Goal: Task Accomplishment & Management: Manage account settings

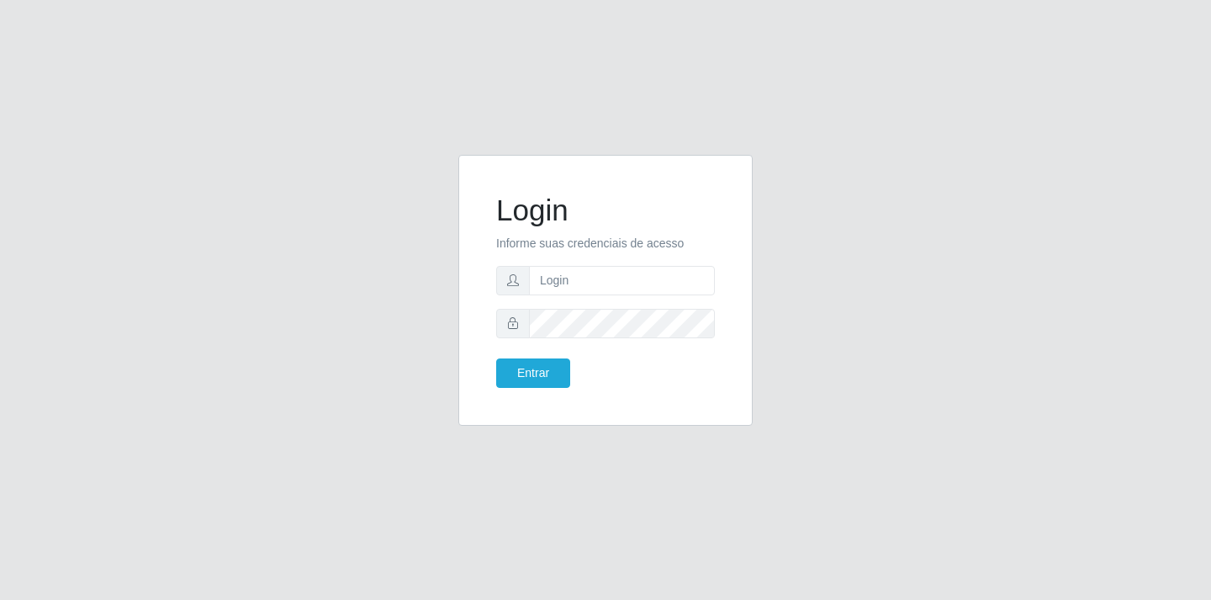
type input "[EMAIL_ADDRESS][DOMAIN_NAME]"
click at [496, 358] on button "Entrar" at bounding box center [533, 372] width 74 height 29
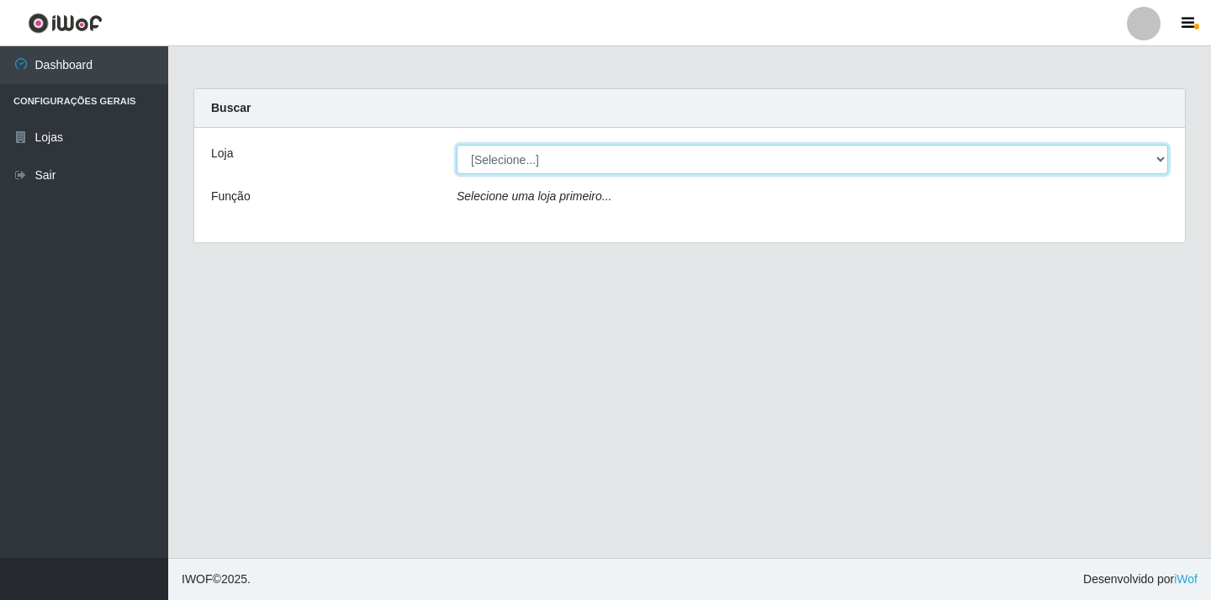
click at [743, 158] on select "[Selecione...] SuperFácil Atacado - [GEOGRAPHIC_DATA]" at bounding box center [813, 159] width 712 height 29
select select "503"
click at [457, 145] on select "[Selecione...] SuperFácil Atacado - [GEOGRAPHIC_DATA]" at bounding box center [813, 159] width 712 height 29
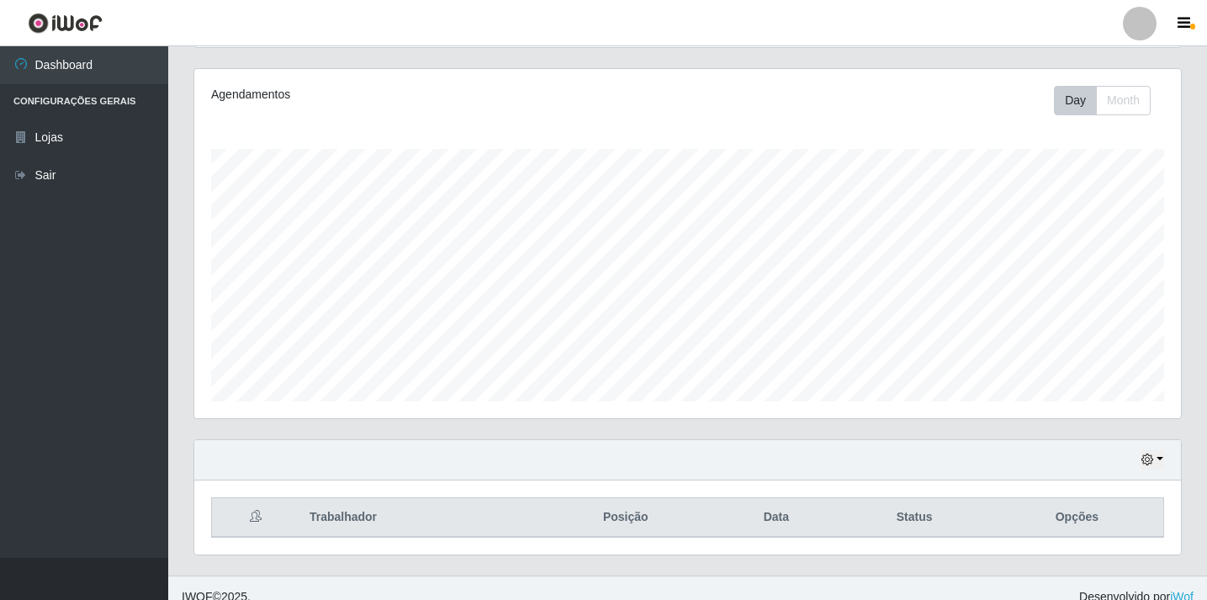
scroll to position [218, 0]
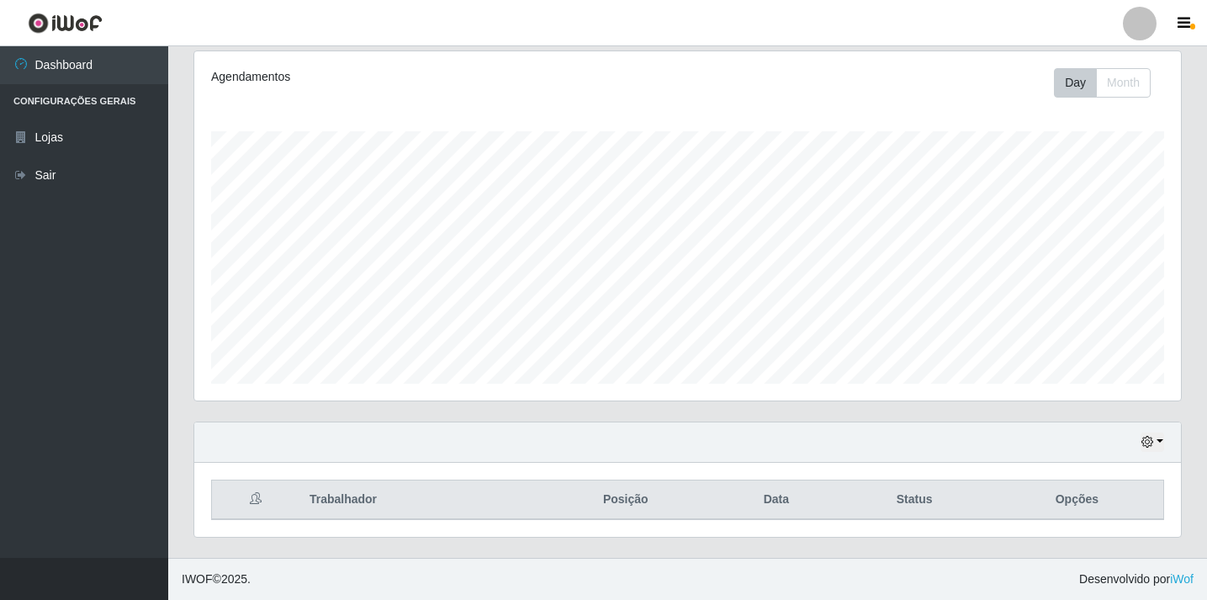
click at [1168, 441] on div "Hoje 1 dia 3 dias 1 Semana Não encerrados" at bounding box center [687, 442] width 987 height 40
click at [1159, 436] on button "button" at bounding box center [1153, 441] width 24 height 19
click at [1112, 307] on button "1 dia" at bounding box center [1096, 308] width 133 height 35
click at [1143, 438] on icon "button" at bounding box center [1148, 442] width 12 height 12
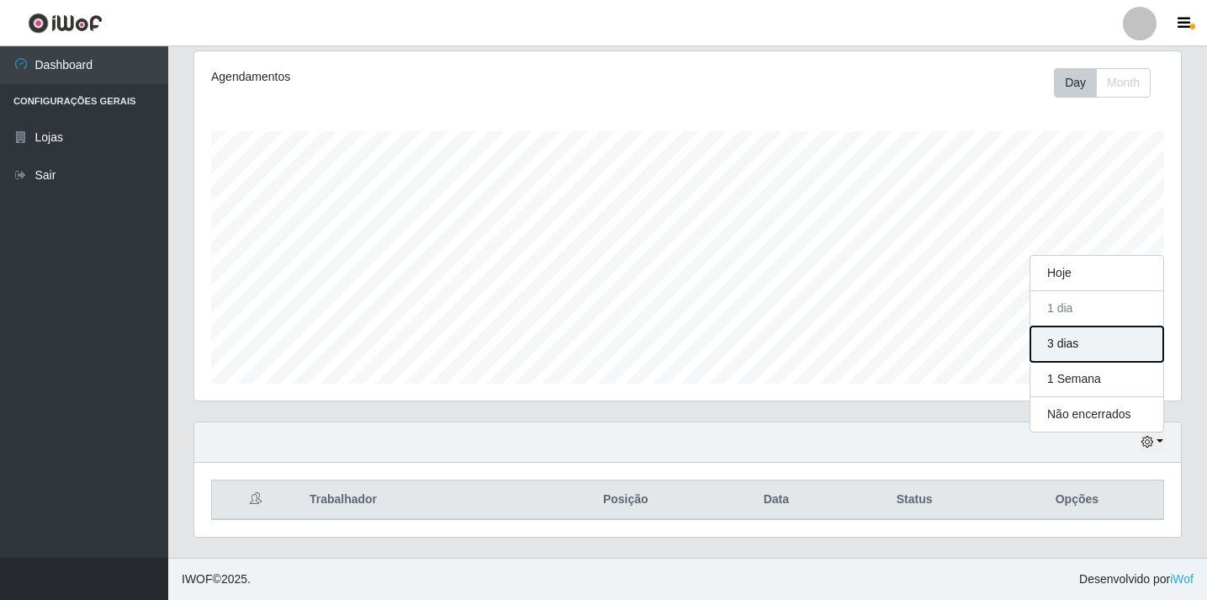
click at [1088, 345] on button "3 dias" at bounding box center [1096, 343] width 133 height 35
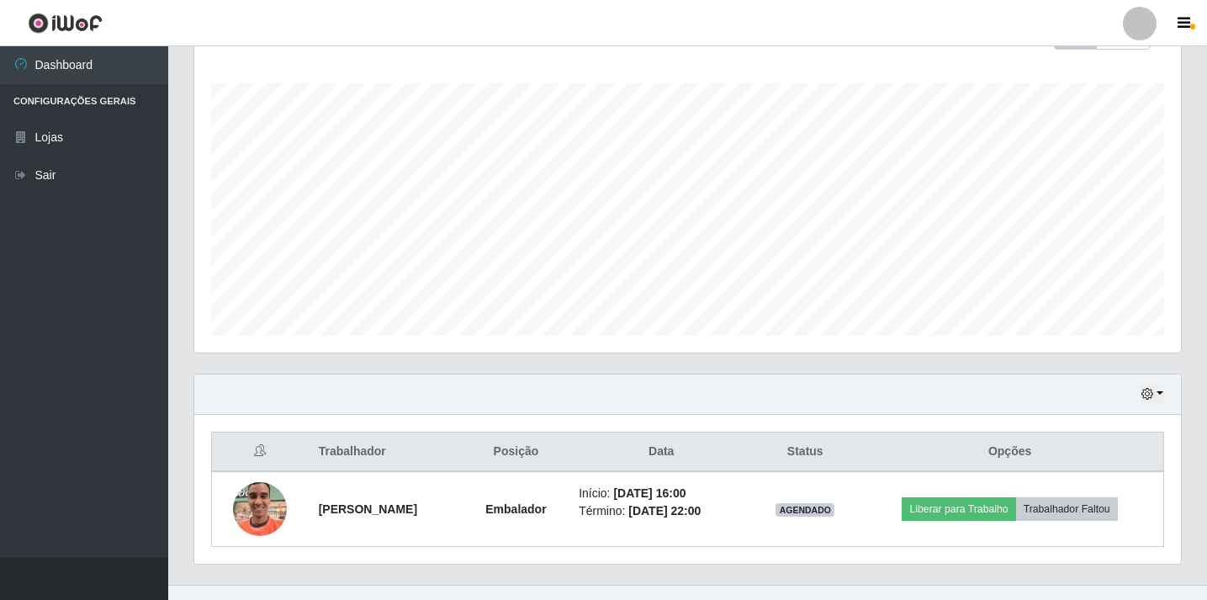
scroll to position [293, 0]
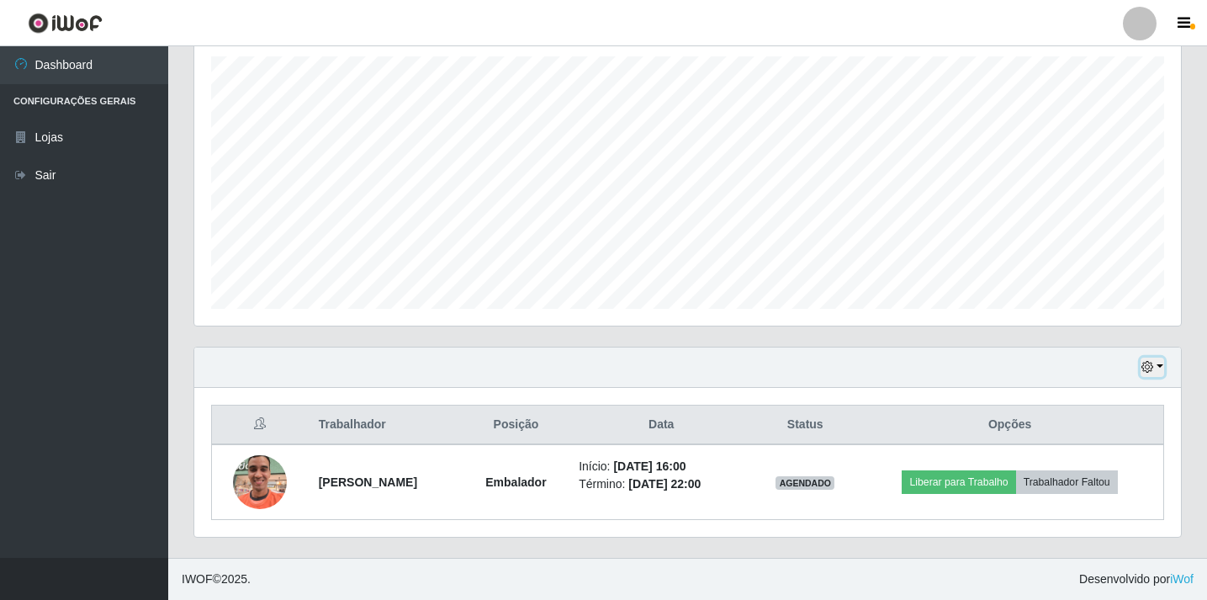
click at [1150, 358] on button "button" at bounding box center [1153, 367] width 24 height 19
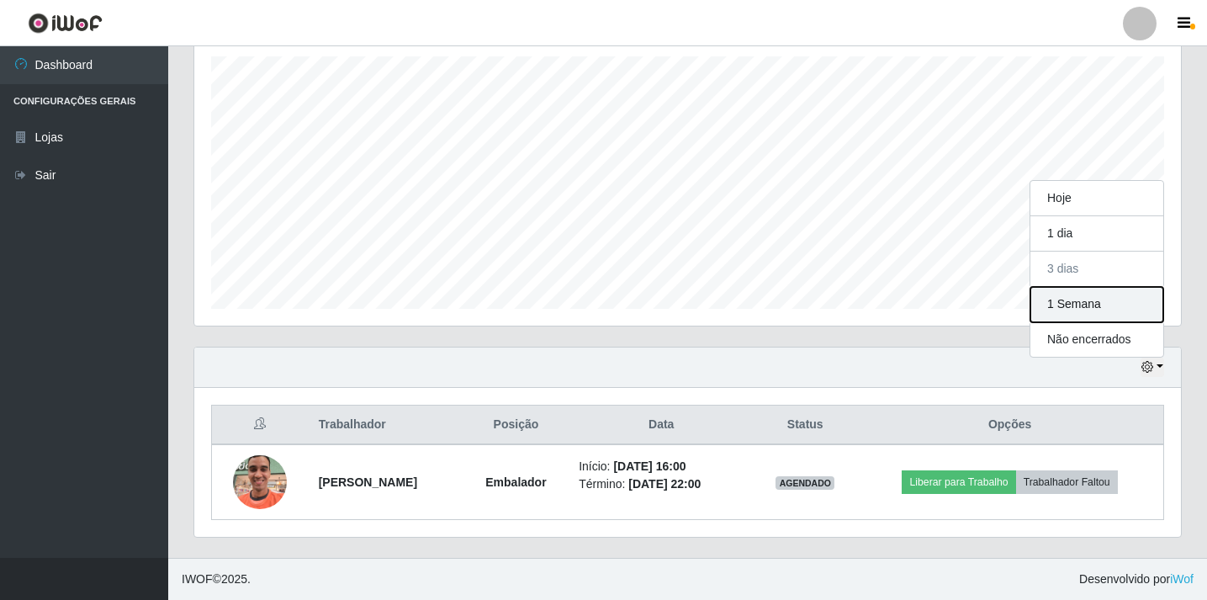
click at [1080, 307] on button "1 Semana" at bounding box center [1096, 304] width 133 height 35
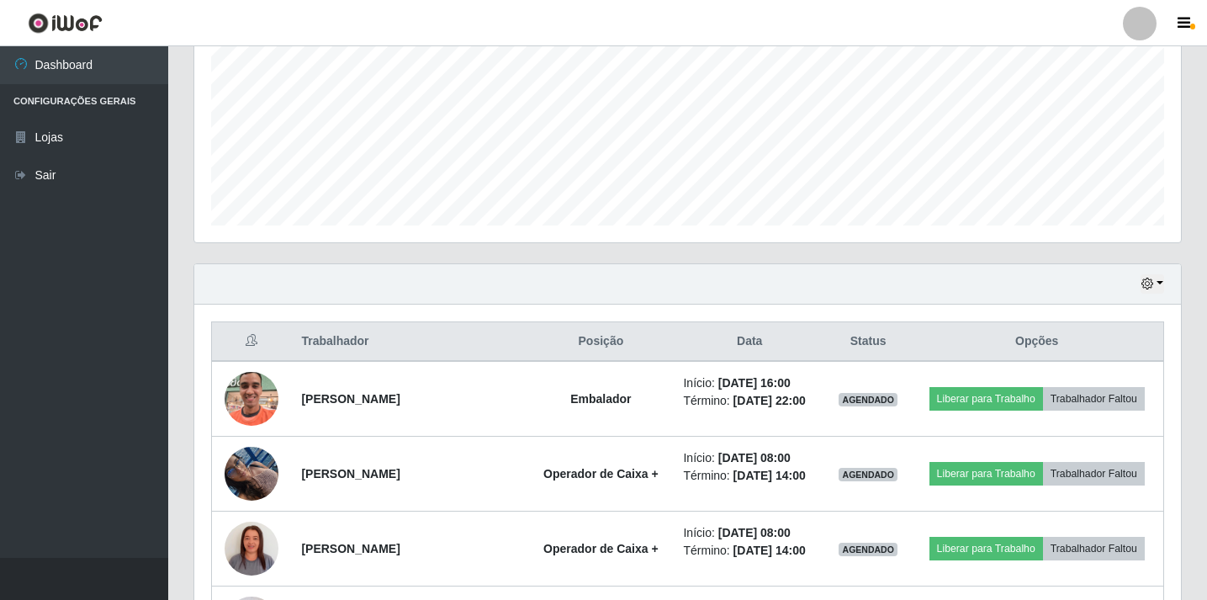
scroll to position [229, 0]
